Goal: Check status: Check status

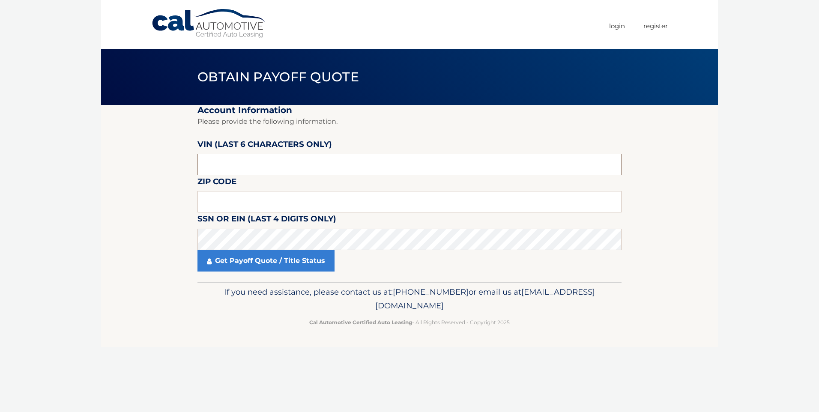
click at [231, 171] on input "text" at bounding box center [409, 164] width 424 height 21
click at [229, 169] on input "text" at bounding box center [409, 164] width 424 height 21
type input "ND5155"
click at [224, 206] on input "text" at bounding box center [409, 201] width 424 height 21
type input "01864"
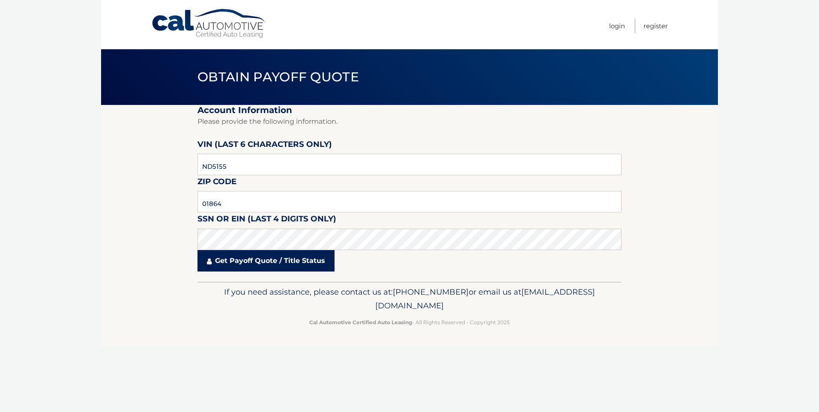
click at [303, 263] on link "Get Payoff Quote / Title Status" at bounding box center [265, 260] width 137 height 21
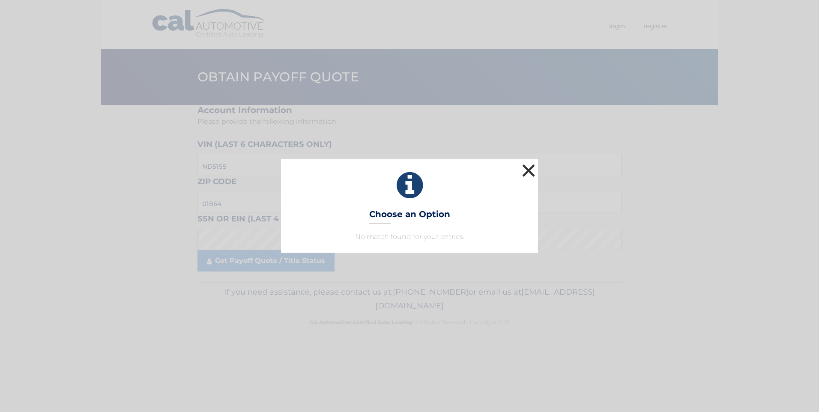
click at [530, 173] on button "×" at bounding box center [528, 170] width 17 height 17
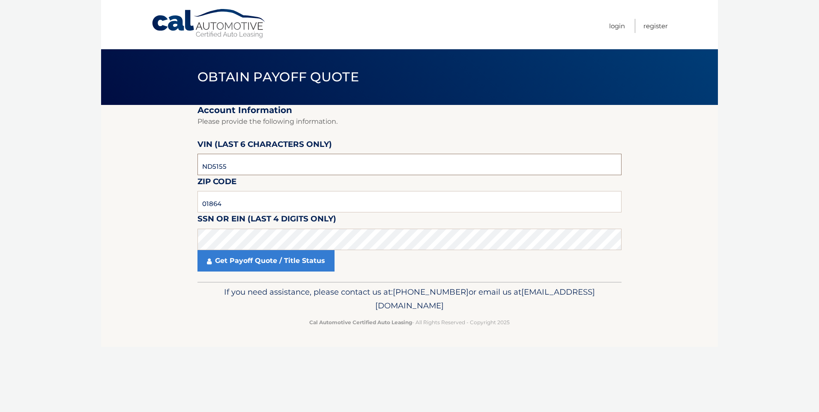
click at [229, 164] on input "ND5155" at bounding box center [409, 164] width 424 height 21
drag, startPoint x: 229, startPoint y: 164, endPoint x: 109, endPoint y: 167, distance: 119.9
click at [109, 167] on section "Account Information Please provide the following information. VIN (last 6 chara…" at bounding box center [409, 193] width 617 height 177
drag, startPoint x: 304, startPoint y: 157, endPoint x: 65, endPoint y: 155, distance: 239.4
click at [65, 155] on body "Cal Automotive Menu Login Register Obtain Payoff Quote" at bounding box center [409, 206] width 819 height 412
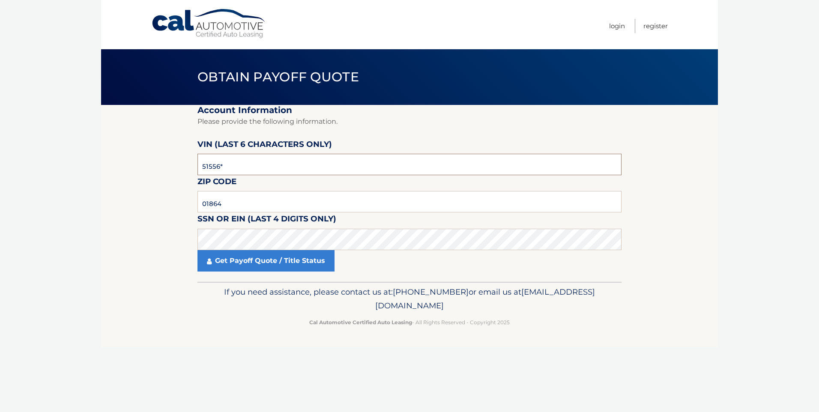
type input "515564"
click at [277, 264] on link "Get Payoff Quote / Title Status" at bounding box center [265, 260] width 137 height 21
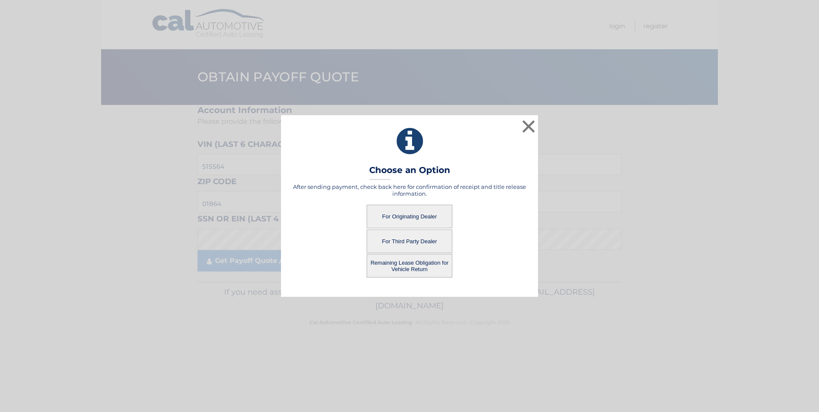
click at [402, 215] on button "For Originating Dealer" at bounding box center [410, 217] width 86 height 24
click at [386, 216] on button "For Originating Dealer" at bounding box center [410, 217] width 86 height 24
